Goal: Information Seeking & Learning: Learn about a topic

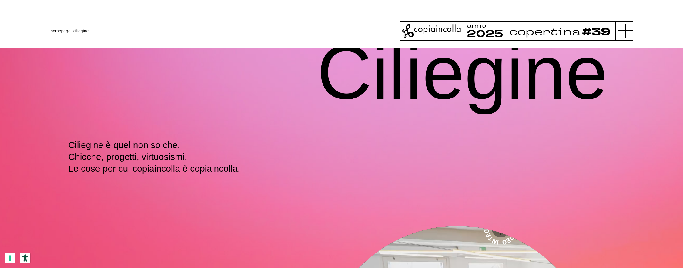
scroll to position [0, 0]
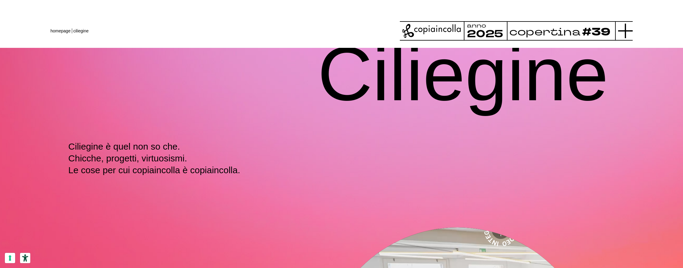
click at [624, 31] on line at bounding box center [625, 31] width 15 height 0
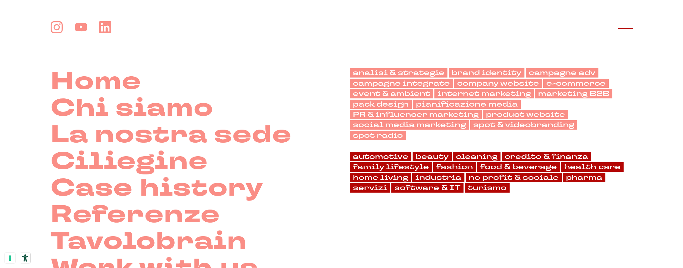
click at [626, 28] on line at bounding box center [625, 28] width 15 height 0
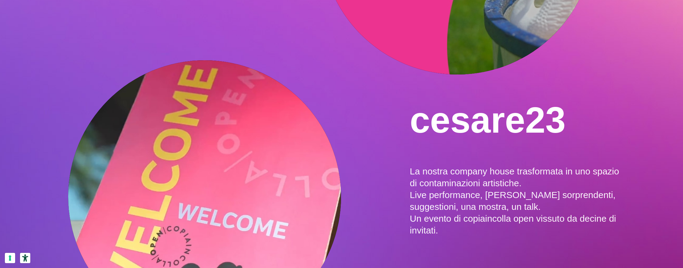
scroll to position [934, 0]
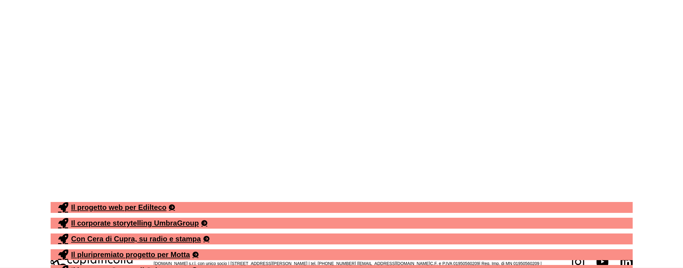
scroll to position [4118, 0]
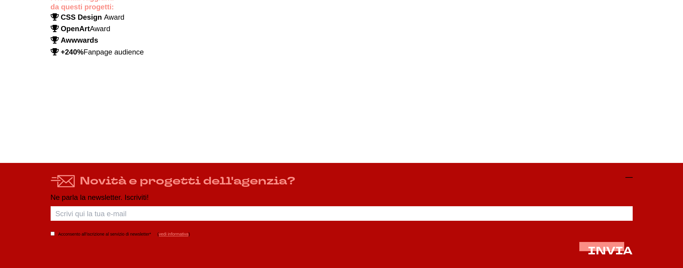
click at [628, 177] on icon at bounding box center [628, 177] width 7 height 7
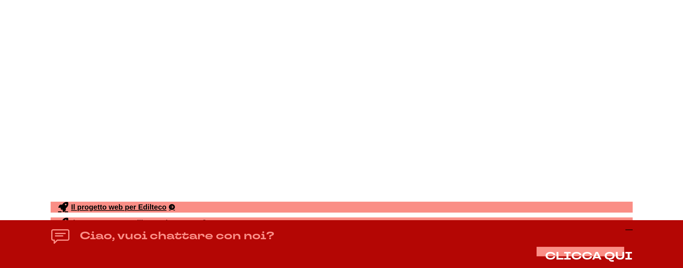
click at [627, 232] on icon at bounding box center [628, 229] width 7 height 7
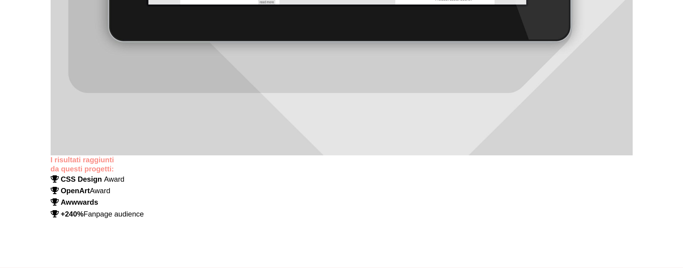
scroll to position [3682, 0]
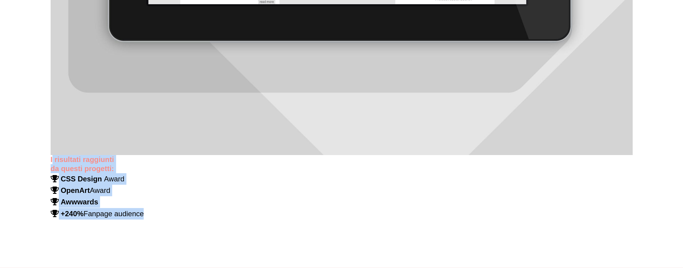
drag, startPoint x: 167, startPoint y: 198, endPoint x: 49, endPoint y: 137, distance: 132.8
click at [140, 173] on p "CSS Design Award OpenArt Award" at bounding box center [342, 184] width 582 height 23
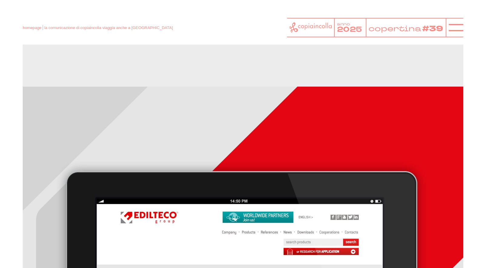
scroll to position [2621, 0]
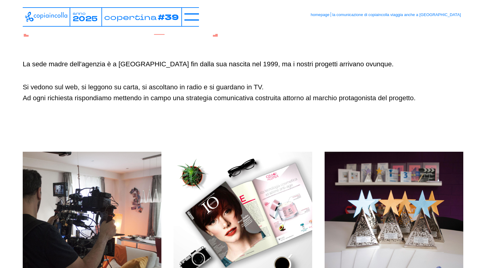
scroll to position [393, 0]
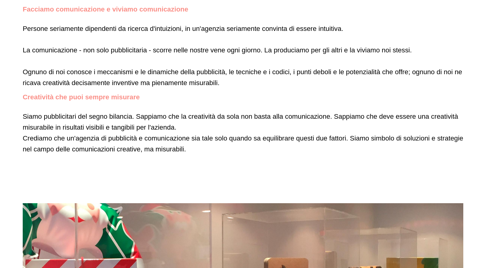
scroll to position [811, 0]
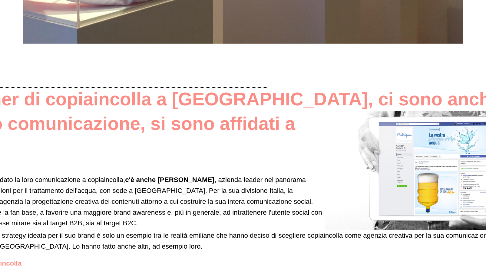
scroll to position [1149, 0]
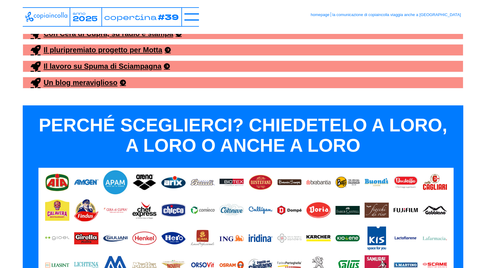
scroll to position [3293, 0]
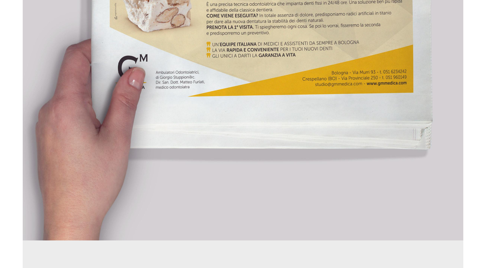
scroll to position [2027, 0]
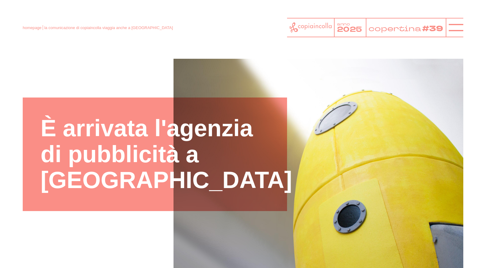
scroll to position [7, 0]
